Goal: Task Accomplishment & Management: Complete application form

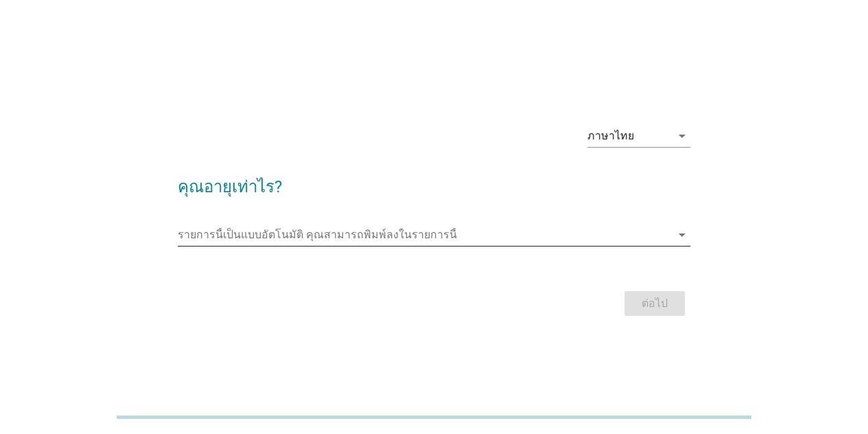
click at [385, 237] on input "รายการนี้เป็นแบบอัตโนมัติ คุณสามารถพิมพ์ลงในรายการนี้" at bounding box center [424, 235] width 493 height 22
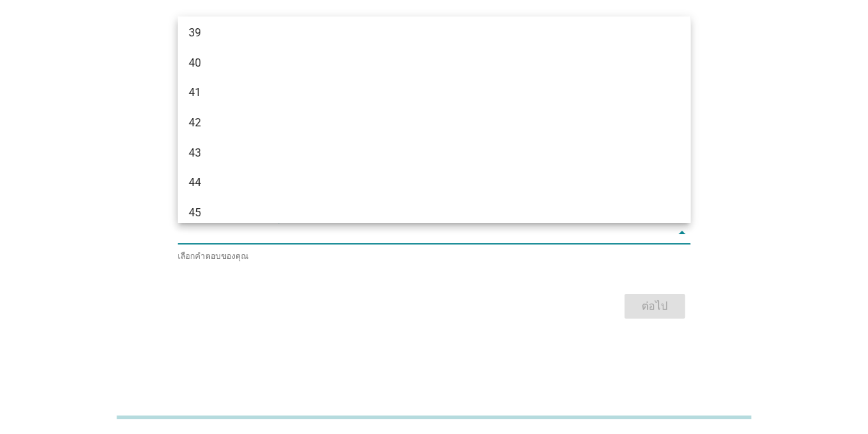
scroll to position [815, 0]
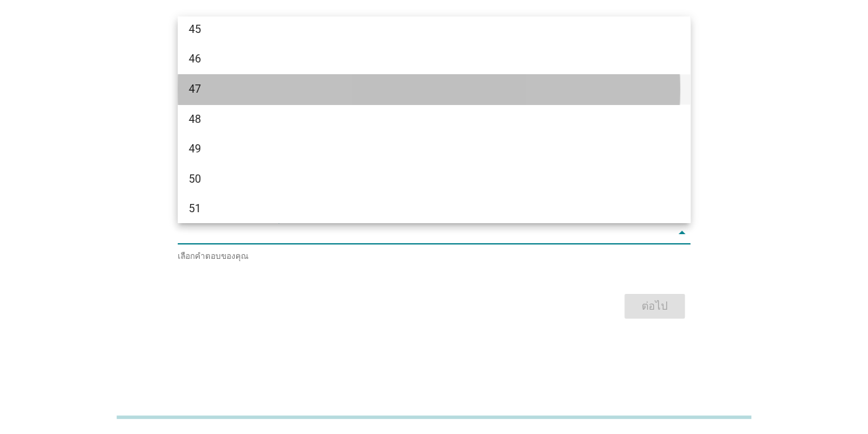
click at [207, 88] on div "47" at bounding box center [413, 89] width 449 height 16
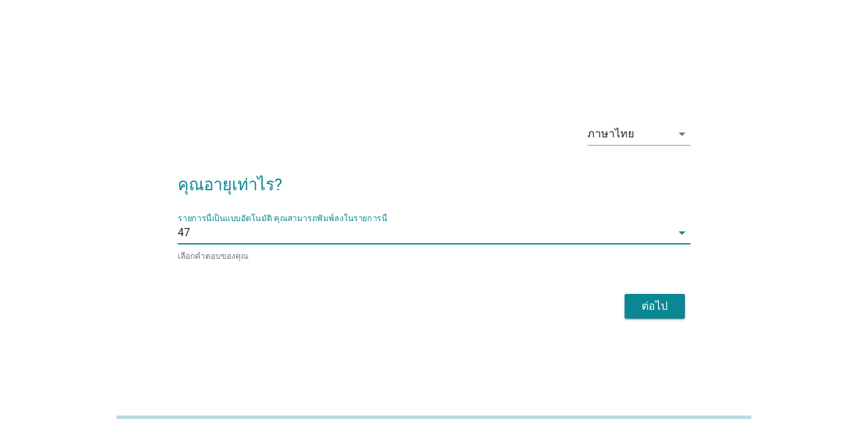
click at [649, 306] on div "ต่อไป" at bounding box center [654, 306] width 38 height 16
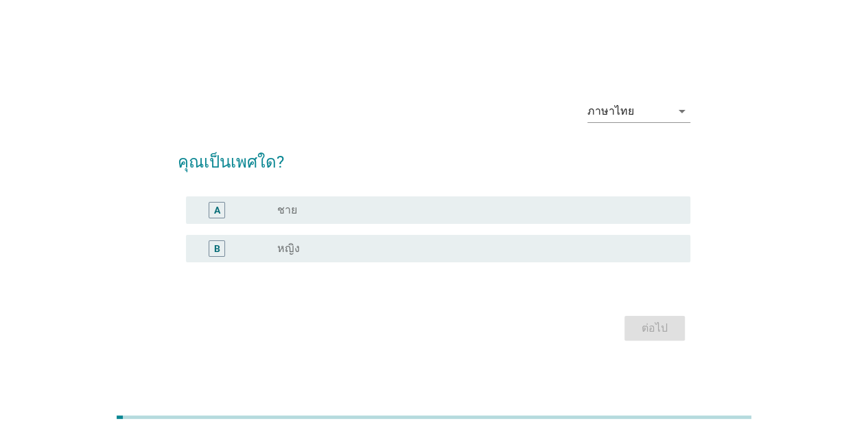
click at [278, 245] on label "หญิง" at bounding box center [288, 249] width 23 height 14
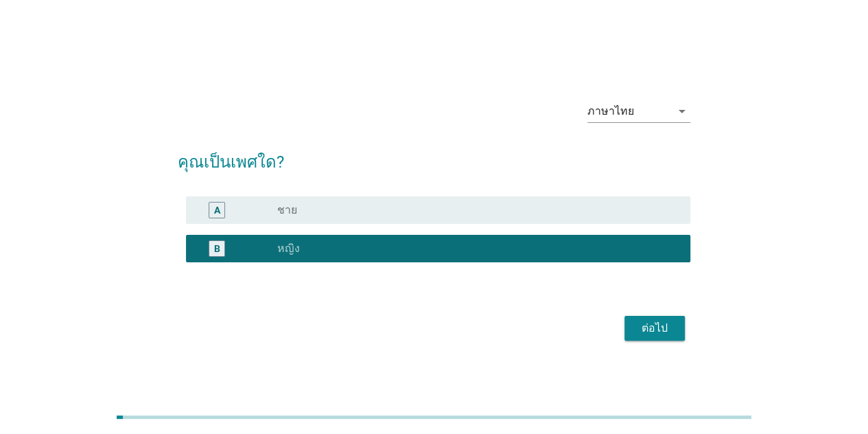
click at [646, 334] on div "ต่อไป" at bounding box center [654, 328] width 38 height 16
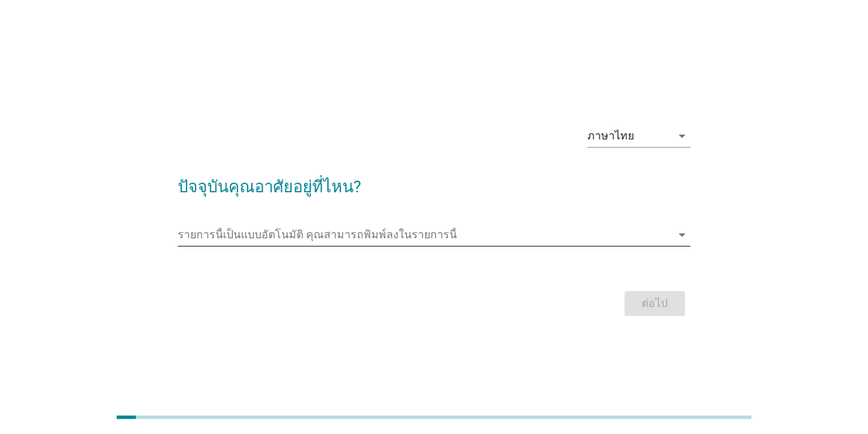
click at [501, 237] on input "รายการนี้เป็นแบบอัตโนมัติ คุณสามารถพิมพ์ลงในรายการนี้" at bounding box center [424, 235] width 493 height 22
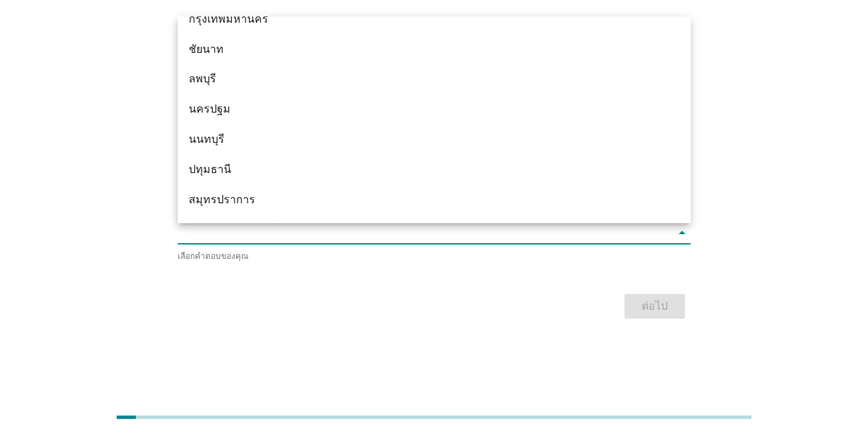
scroll to position [1189, 0]
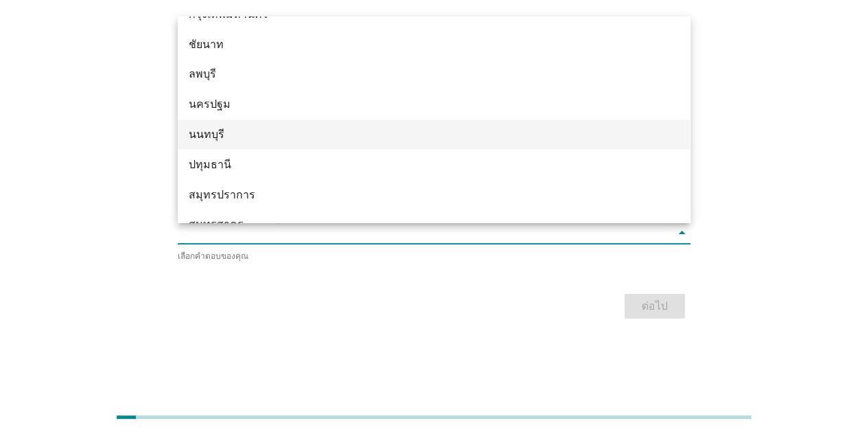
click at [214, 137] on div "นนทบุรี" at bounding box center [413, 134] width 449 height 16
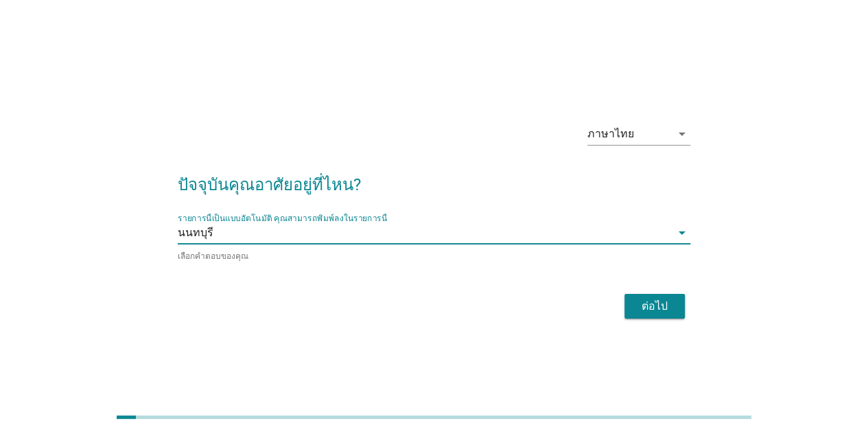
click at [655, 298] on div "ต่อไป" at bounding box center [654, 306] width 38 height 16
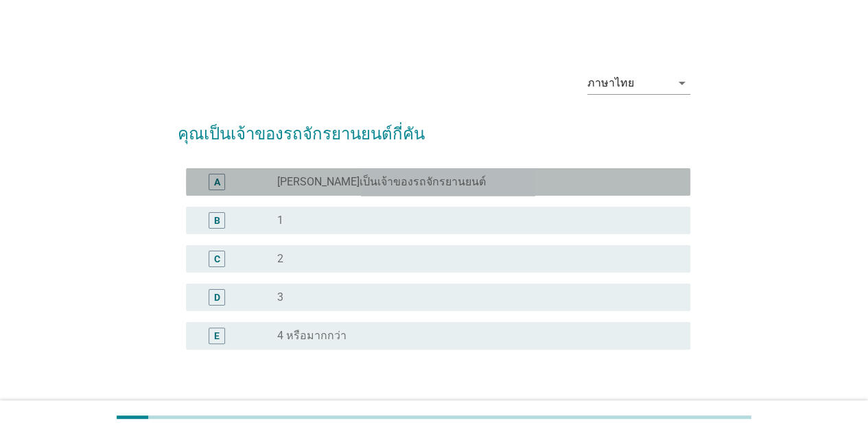
click at [349, 183] on label "[PERSON_NAME]เป็นเจ้าของรถจักรยานยนต์" at bounding box center [381, 182] width 209 height 14
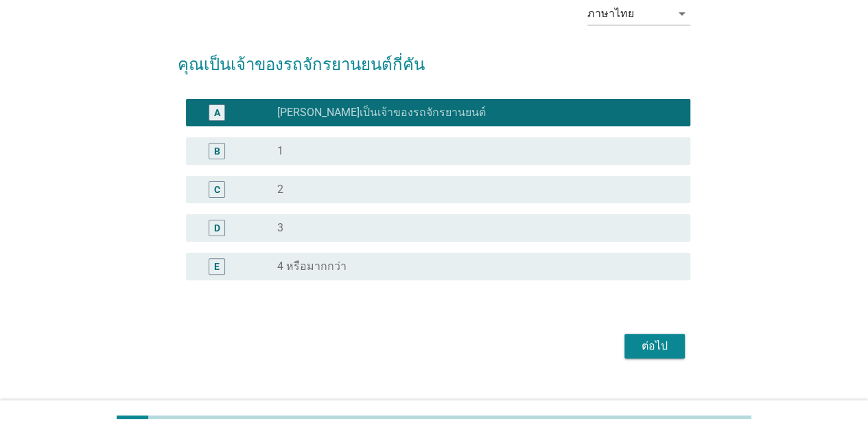
scroll to position [91, 0]
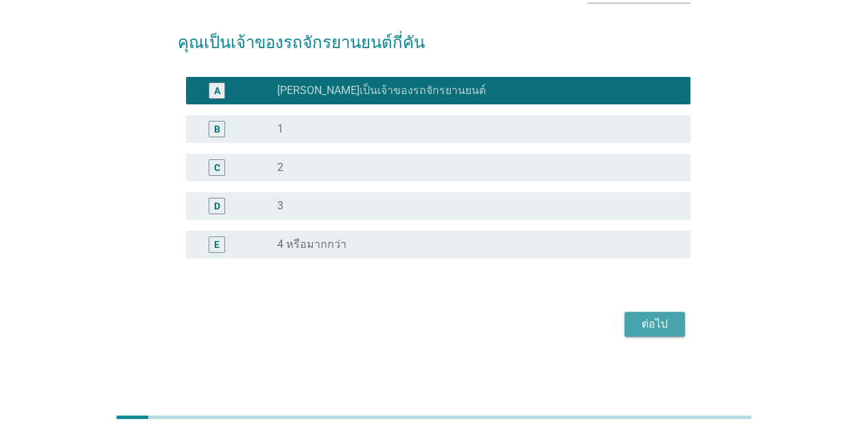
click at [652, 330] on div "ต่อไป" at bounding box center [654, 324] width 38 height 16
